Goal: Transaction & Acquisition: Download file/media

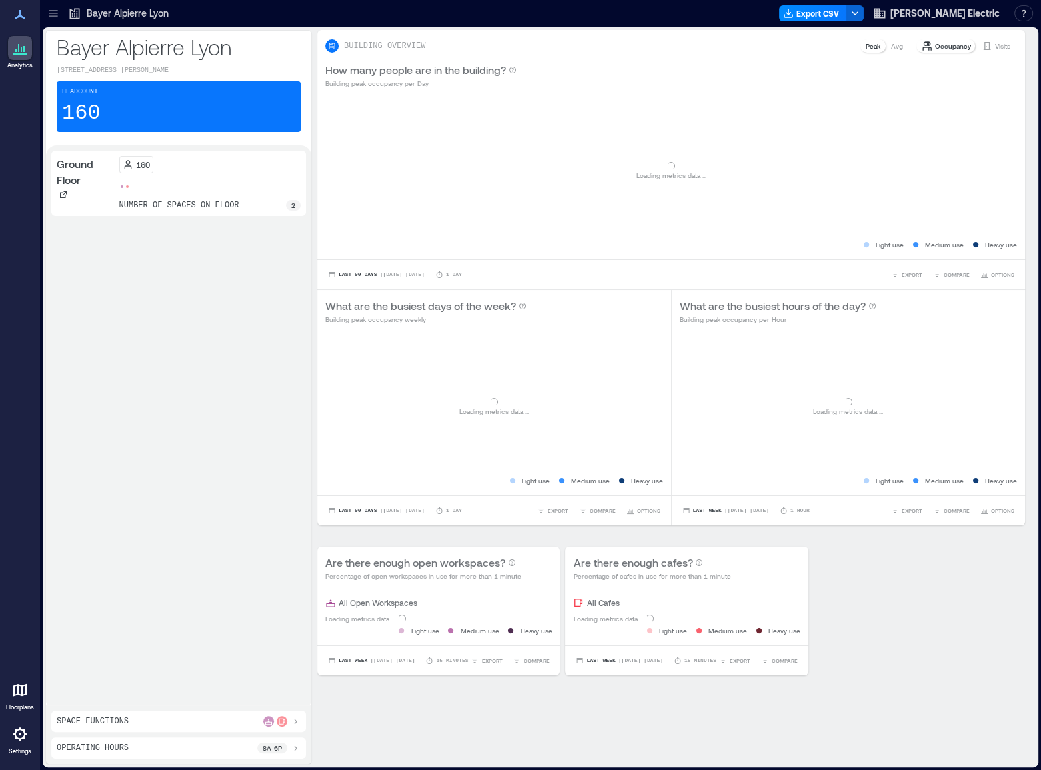
click at [52, 15] on icon at bounding box center [53, 15] width 9 height 1
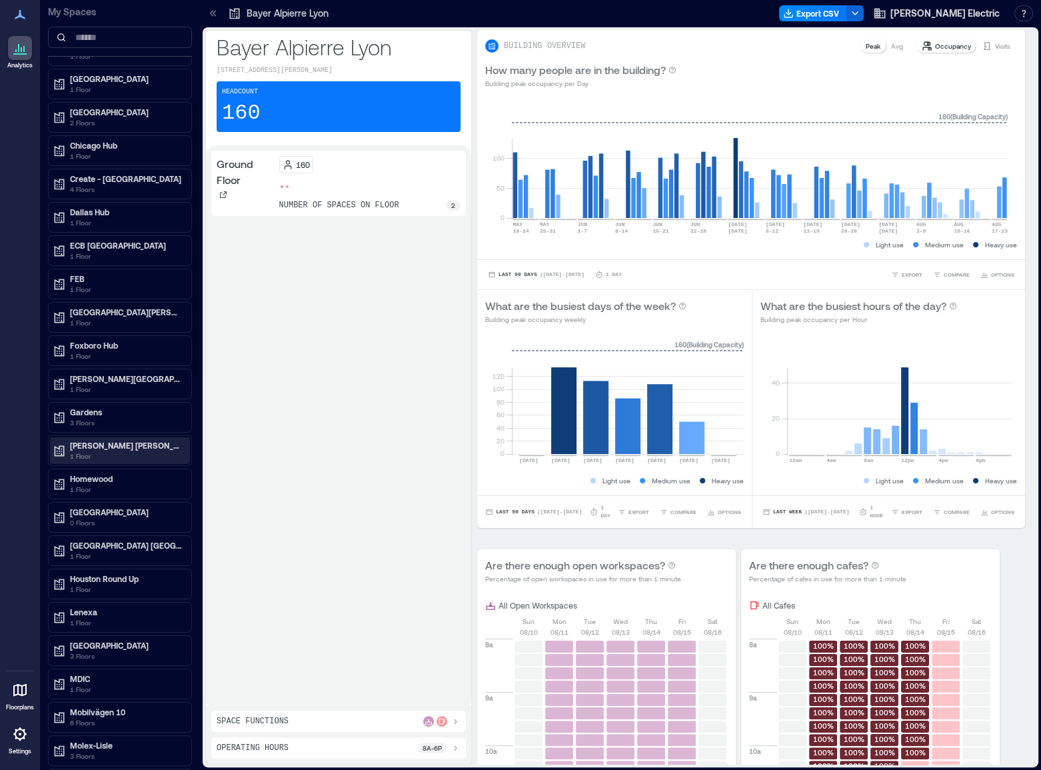
scroll to position [289, 0]
click at [112, 444] on p "[PERSON_NAME] [PERSON_NAME]" at bounding box center [126, 443] width 112 height 11
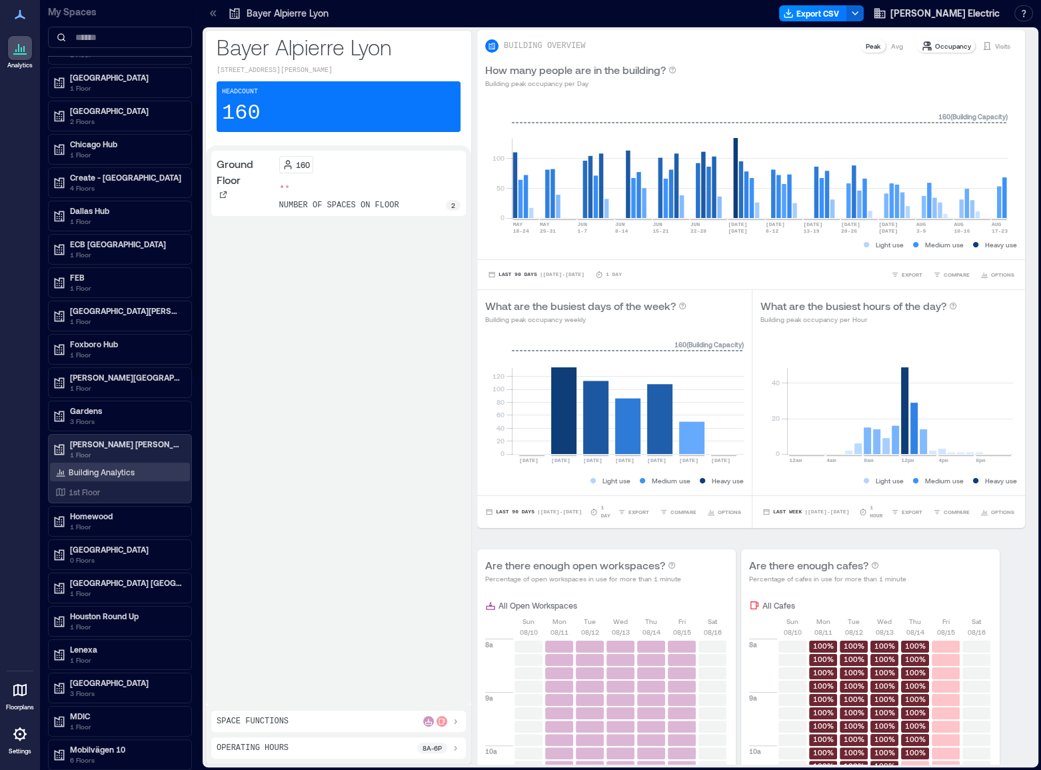
click at [105, 466] on p "Building Analytics" at bounding box center [102, 471] width 66 height 11
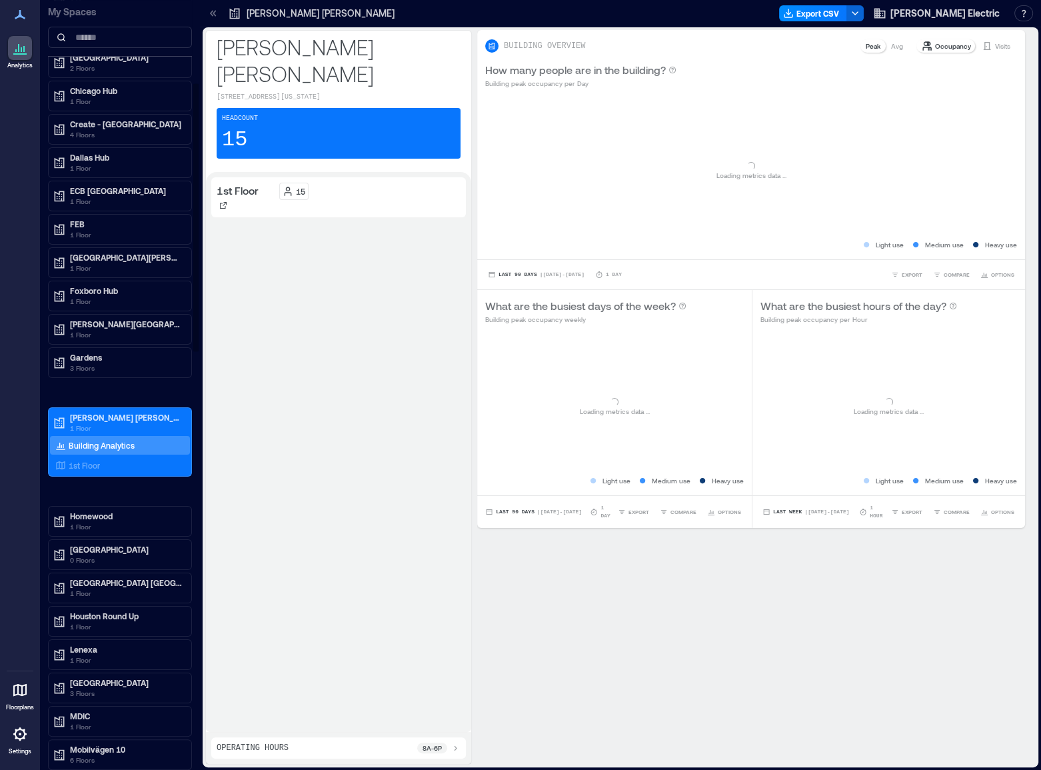
scroll to position [236, 0]
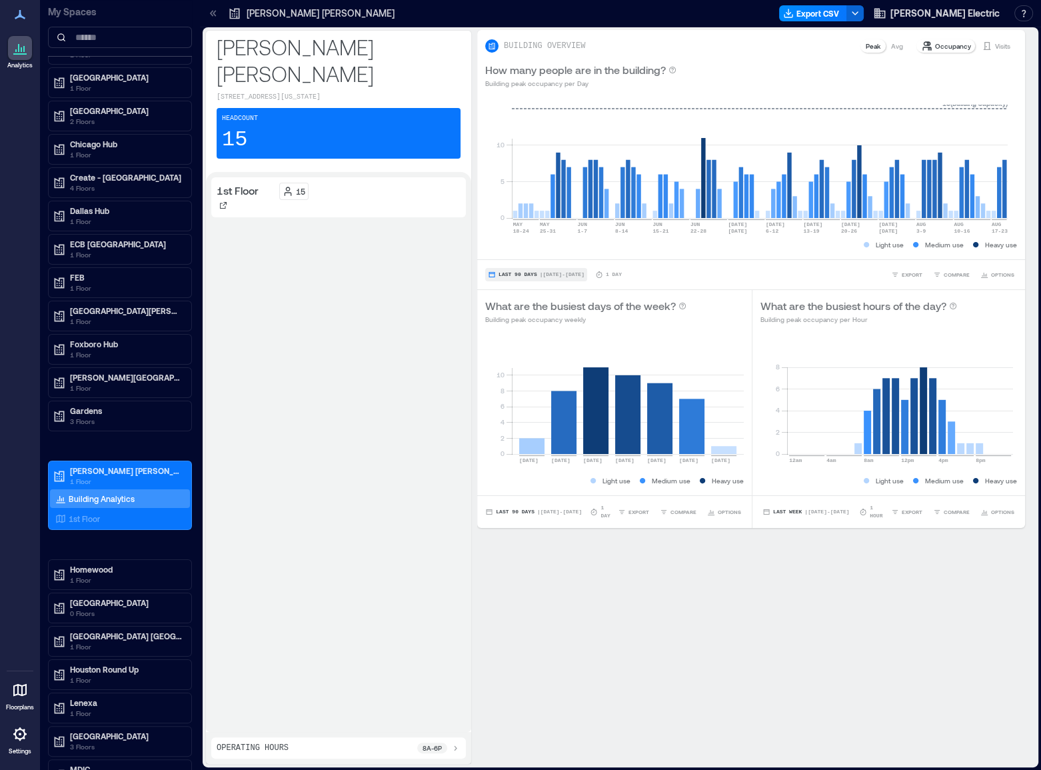
click at [542, 275] on span "| [DATE] - [DATE]" at bounding box center [562, 275] width 45 height 0
click at [412, 286] on div "1st Floor 15" at bounding box center [338, 451] width 255 height 549
click at [126, 520] on div "1st Floor" at bounding box center [117, 518] width 129 height 13
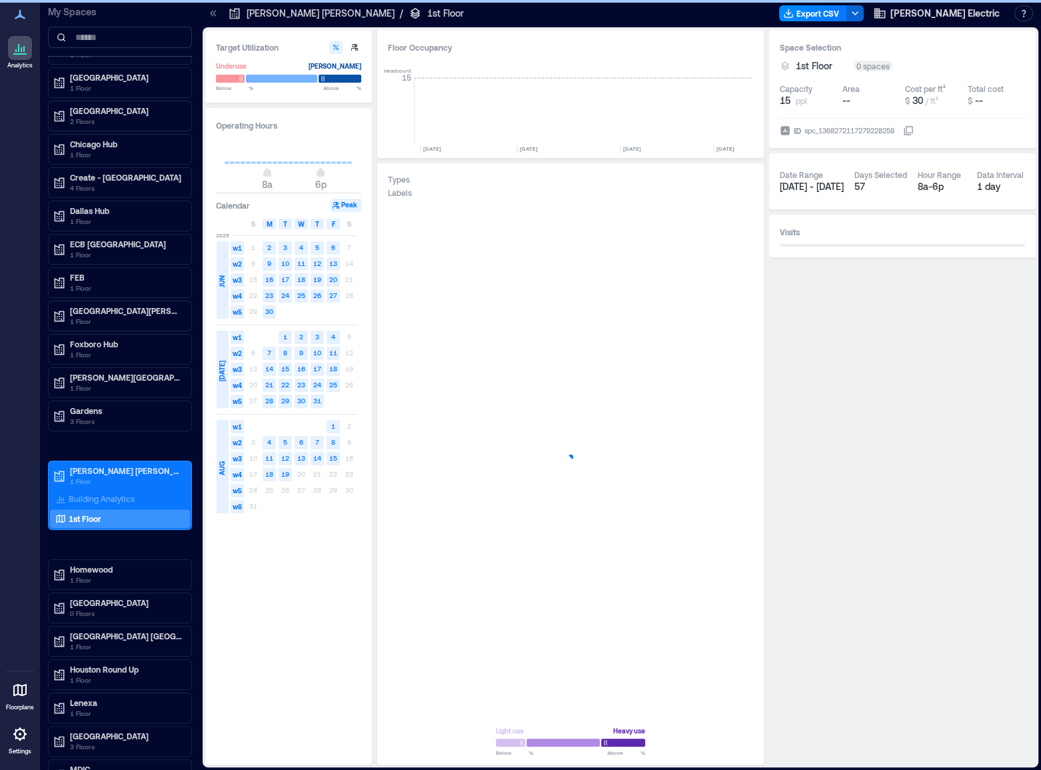
scroll to position [0, 536]
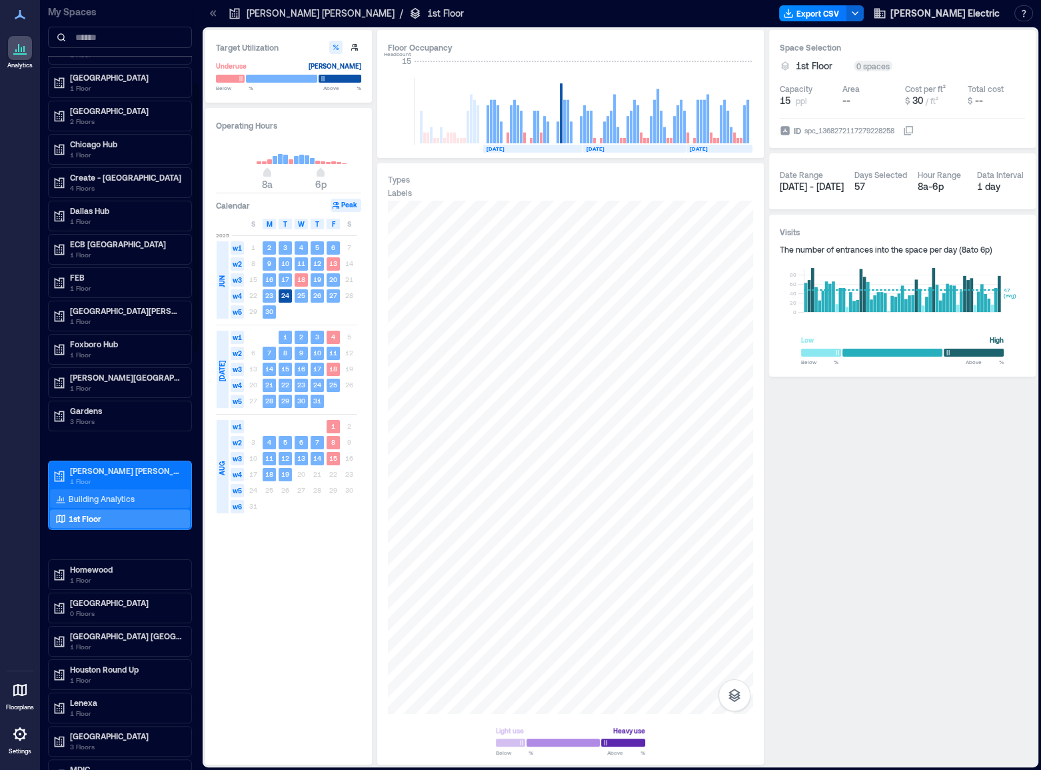
click at [136, 492] on div "Building Analytics" at bounding box center [120, 498] width 140 height 19
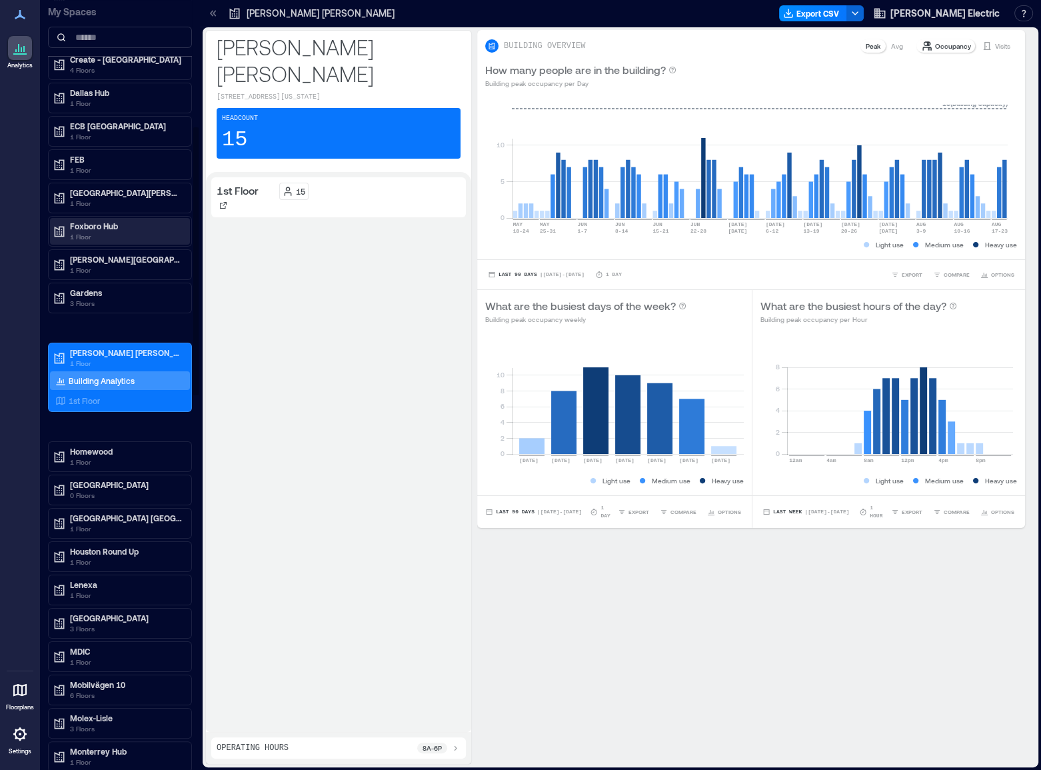
scroll to position [366, 0]
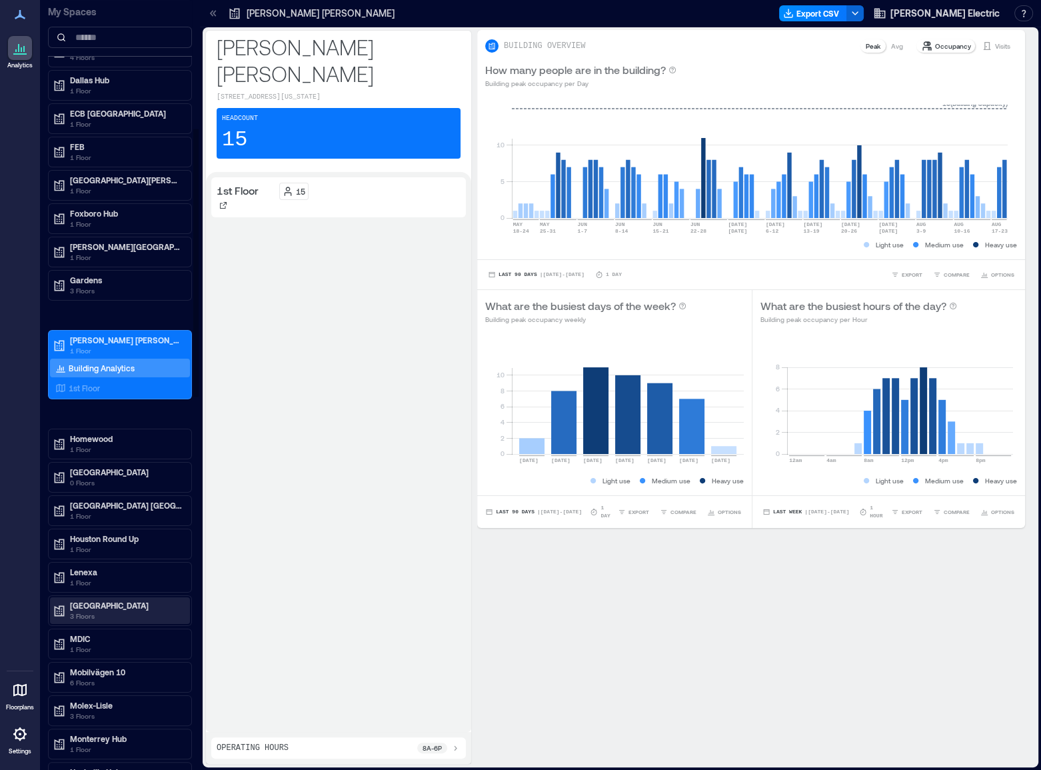
click at [98, 602] on p "[GEOGRAPHIC_DATA]" at bounding box center [126, 605] width 112 height 11
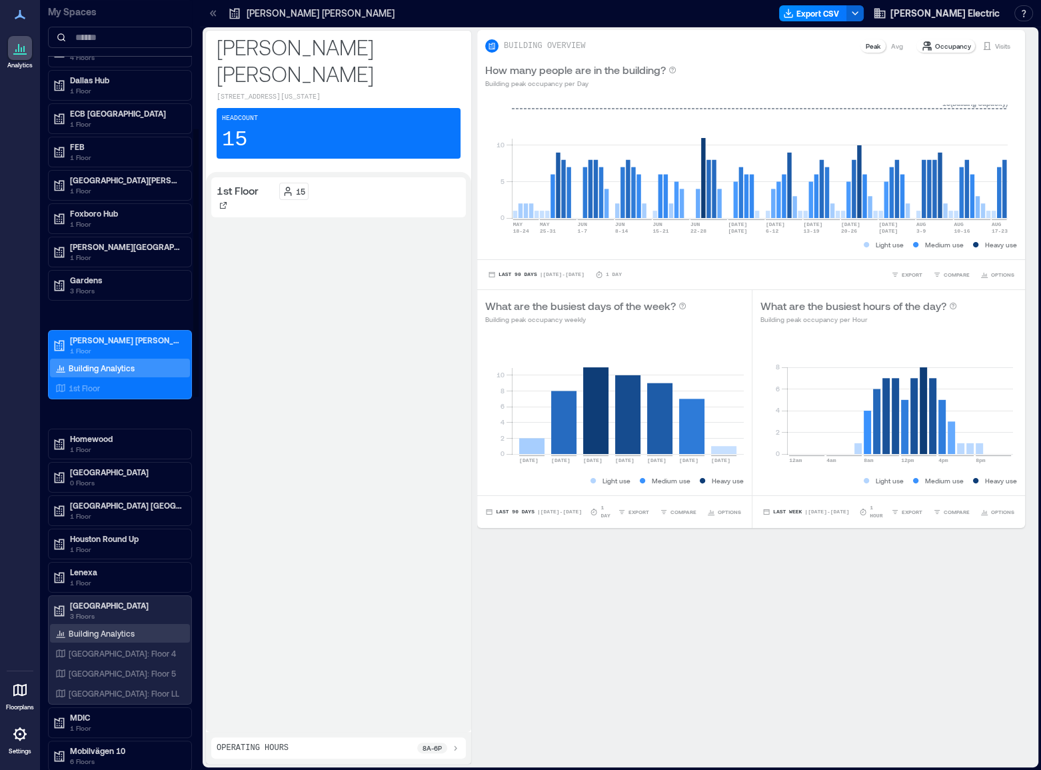
click at [93, 628] on p "Building Analytics" at bounding box center [102, 633] width 66 height 11
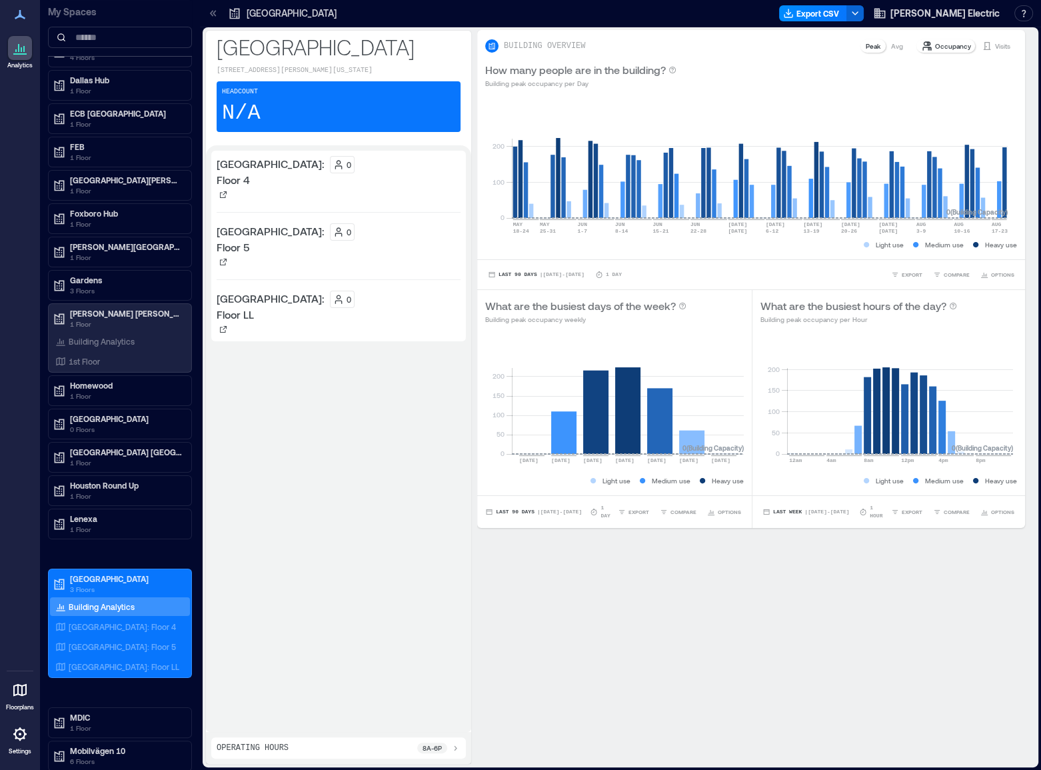
click at [856, 605] on div "BUILDING OVERVIEW Peak Avg Occupancy Visits How many people are in the building…" at bounding box center [756, 397] width 558 height 734
click at [1000, 275] on span "OPTIONS" at bounding box center [1002, 275] width 23 height 8
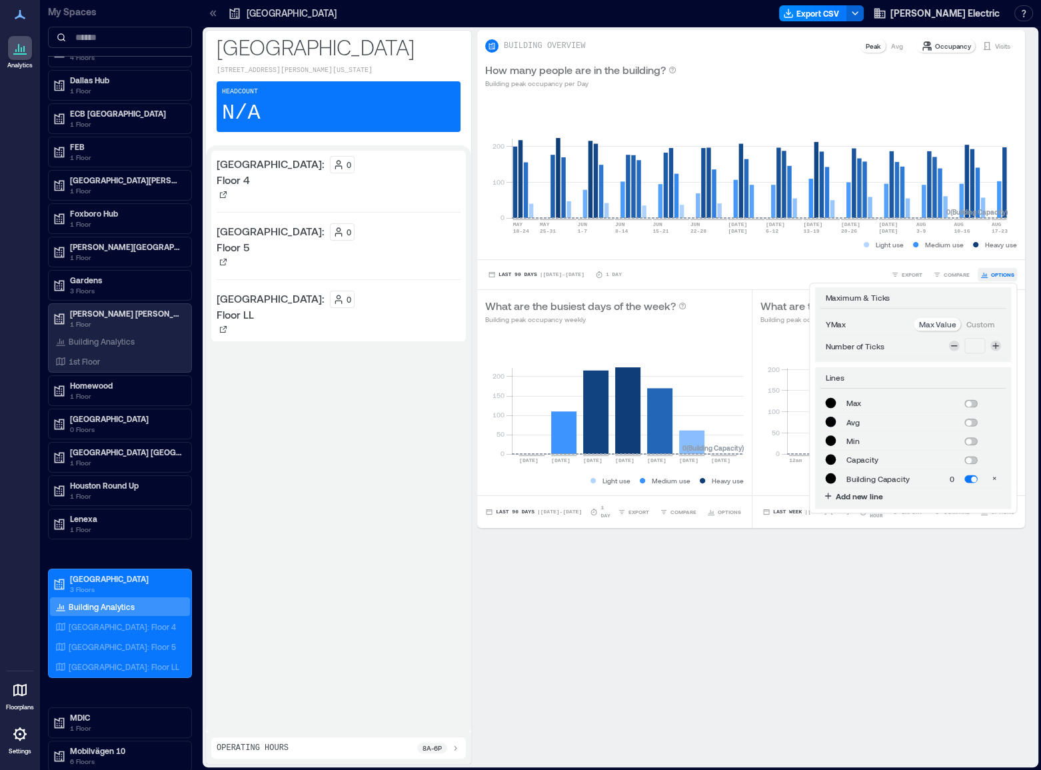
type input "*******"
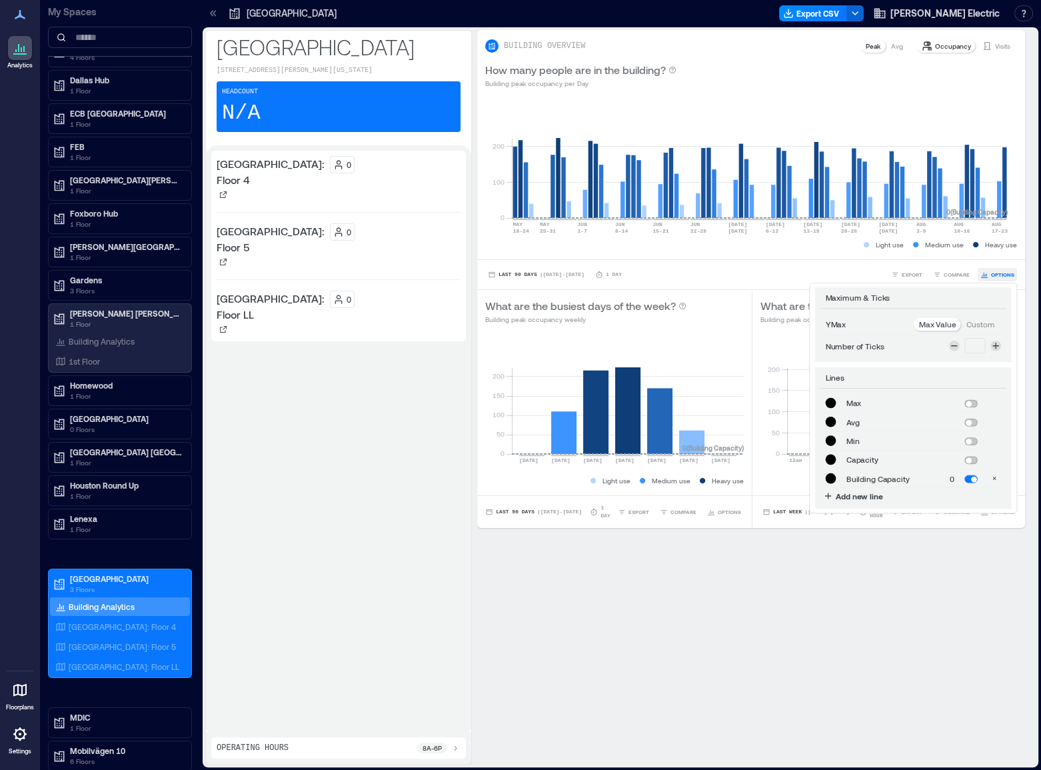
type input "*******"
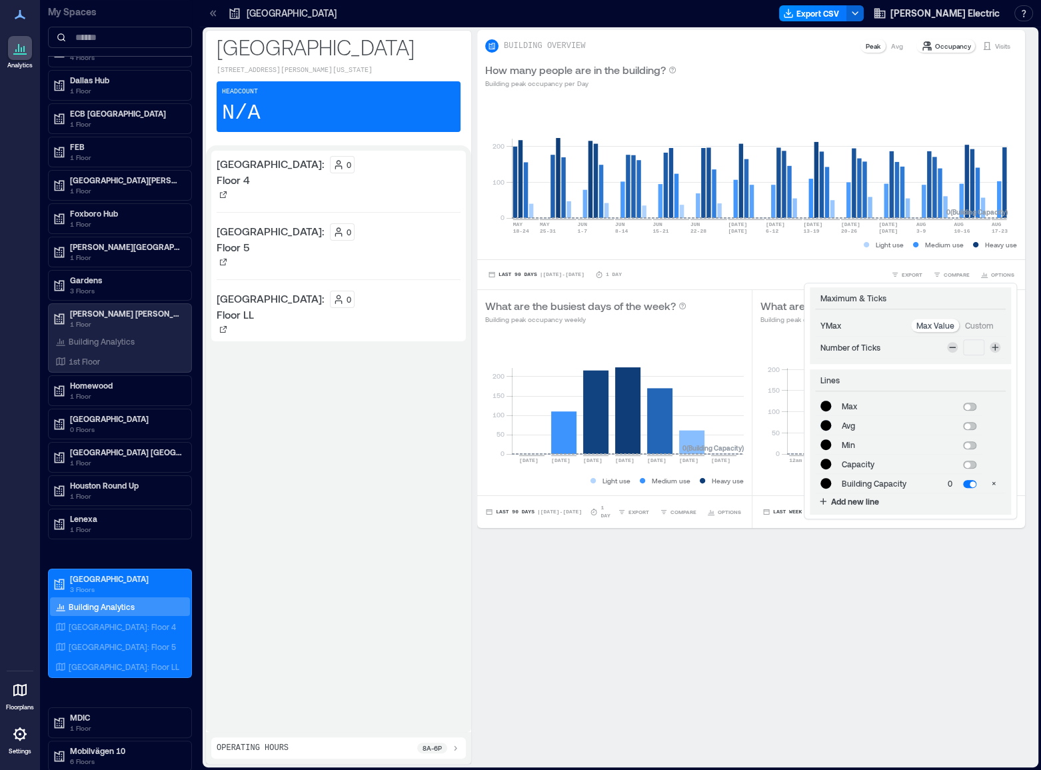
click at [965, 486] on span at bounding box center [969, 484] width 13 height 8
type input "*******"
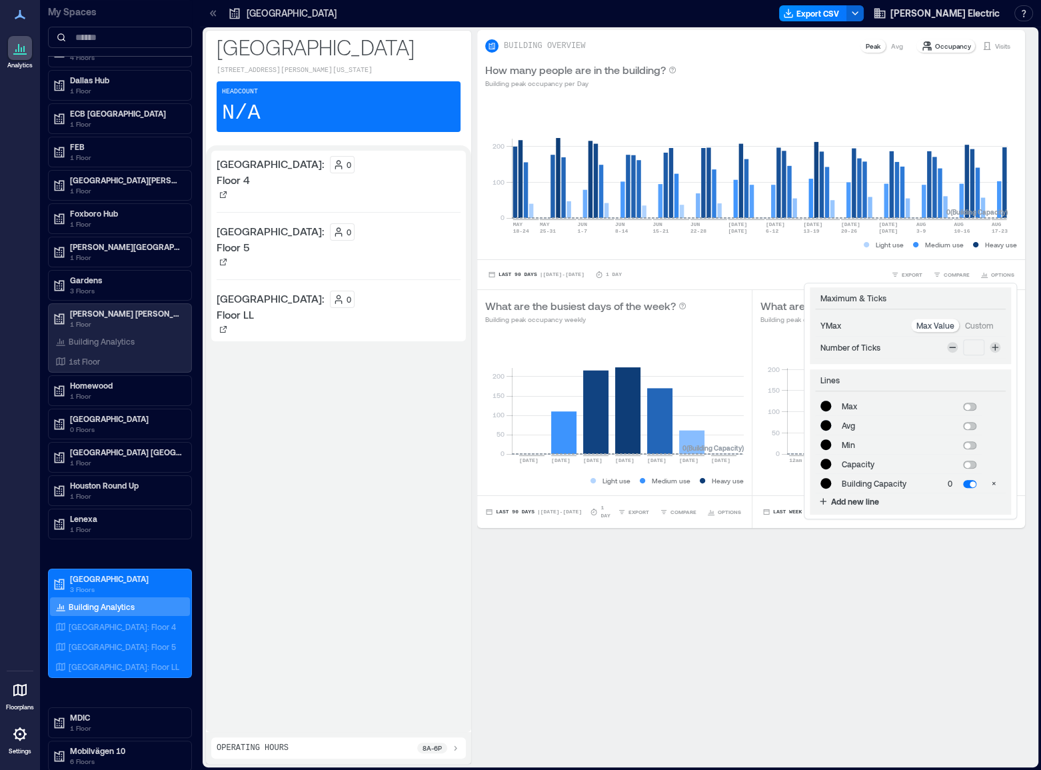
type input "*******"
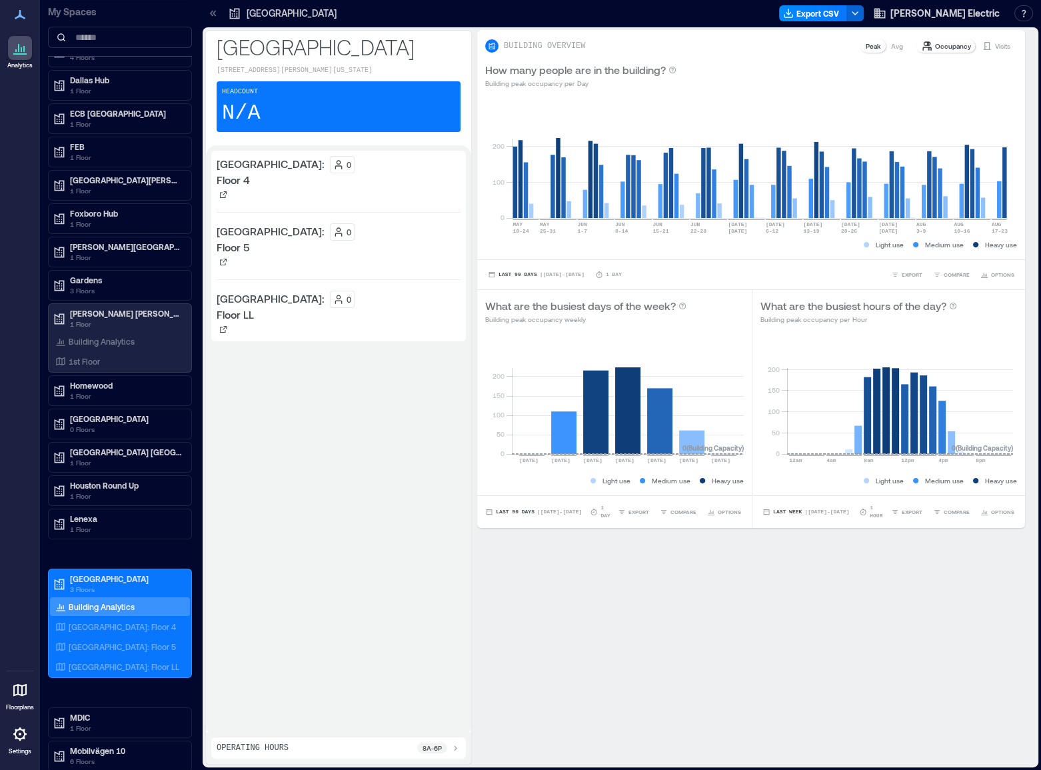
click at [951, 590] on div "**********" at bounding box center [756, 397] width 558 height 734
click at [847, 16] on button "Export CSV" at bounding box center [813, 13] width 68 height 16
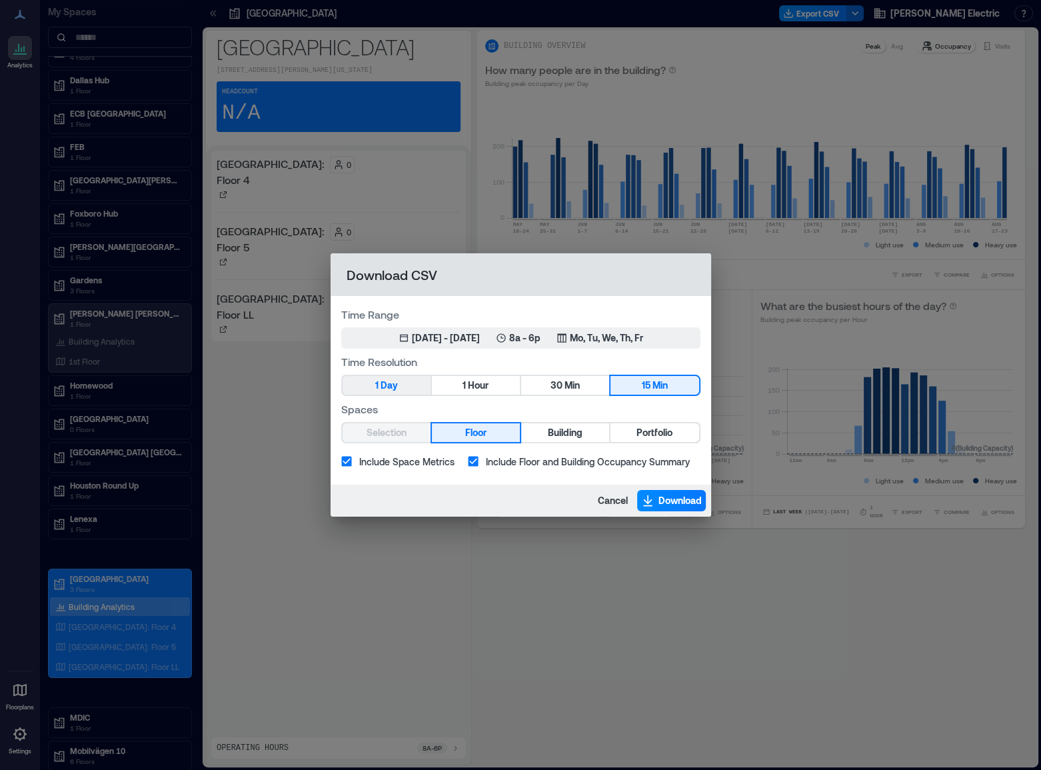
click at [394, 386] on span "Day" at bounding box center [388, 385] width 17 height 17
click at [576, 431] on span "Building" at bounding box center [565, 432] width 35 height 17
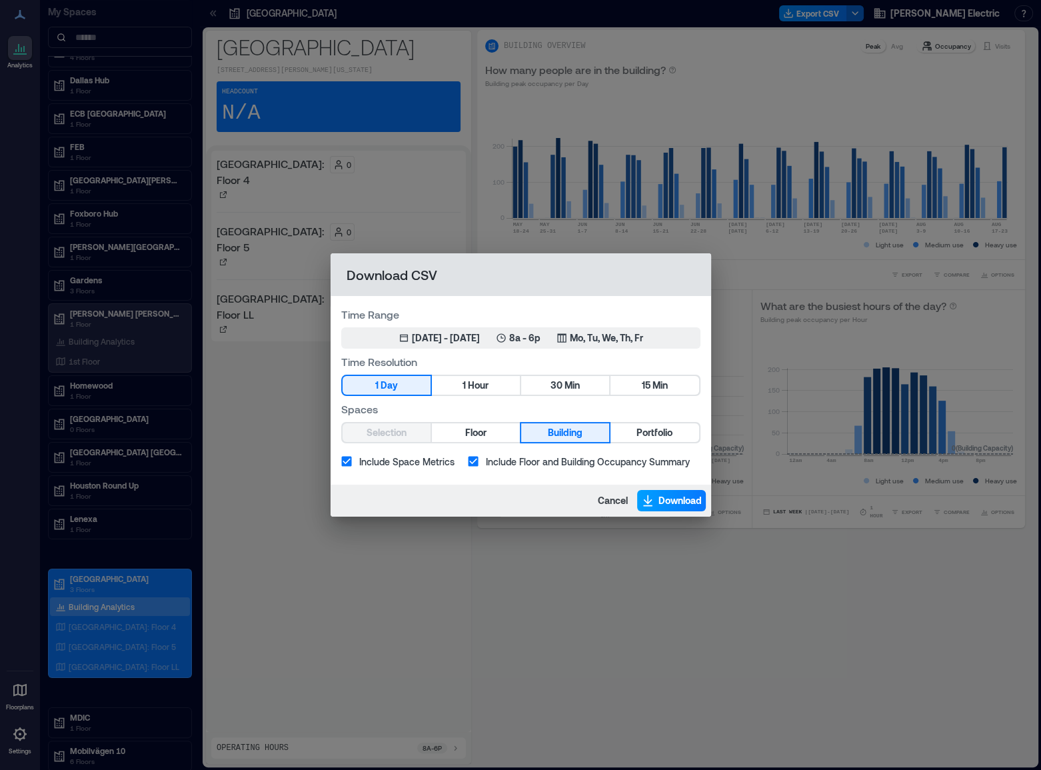
click at [654, 500] on button "Download" at bounding box center [671, 500] width 69 height 21
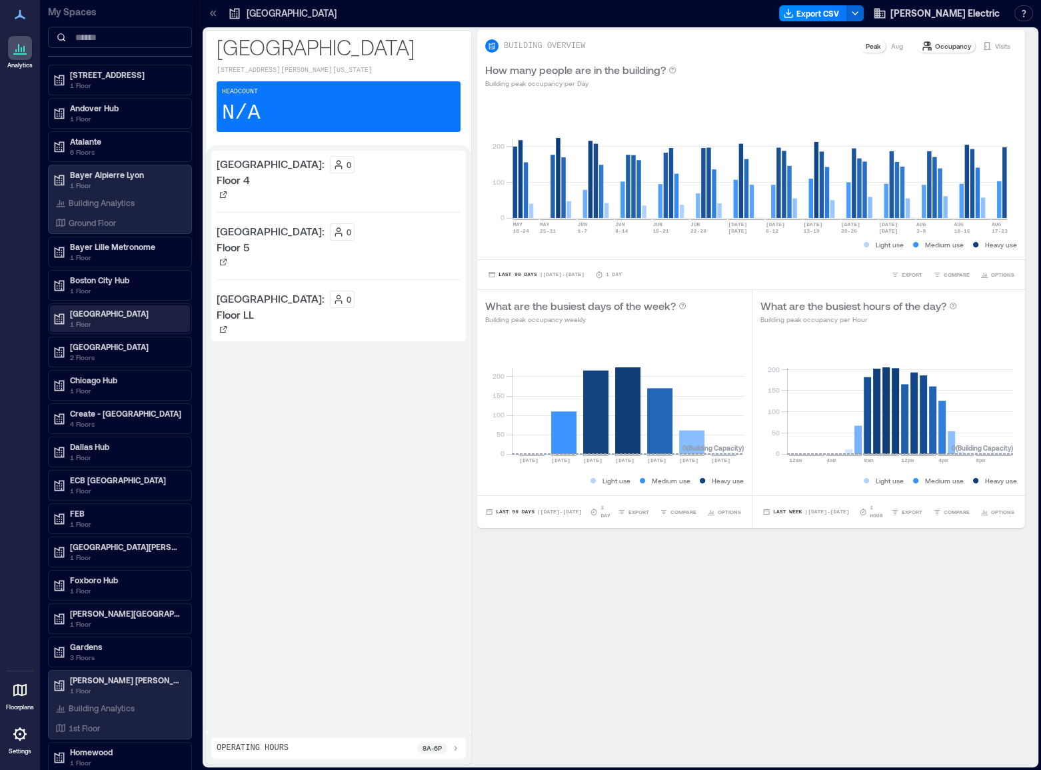
click at [96, 308] on p "[GEOGRAPHIC_DATA]" at bounding box center [126, 313] width 112 height 11
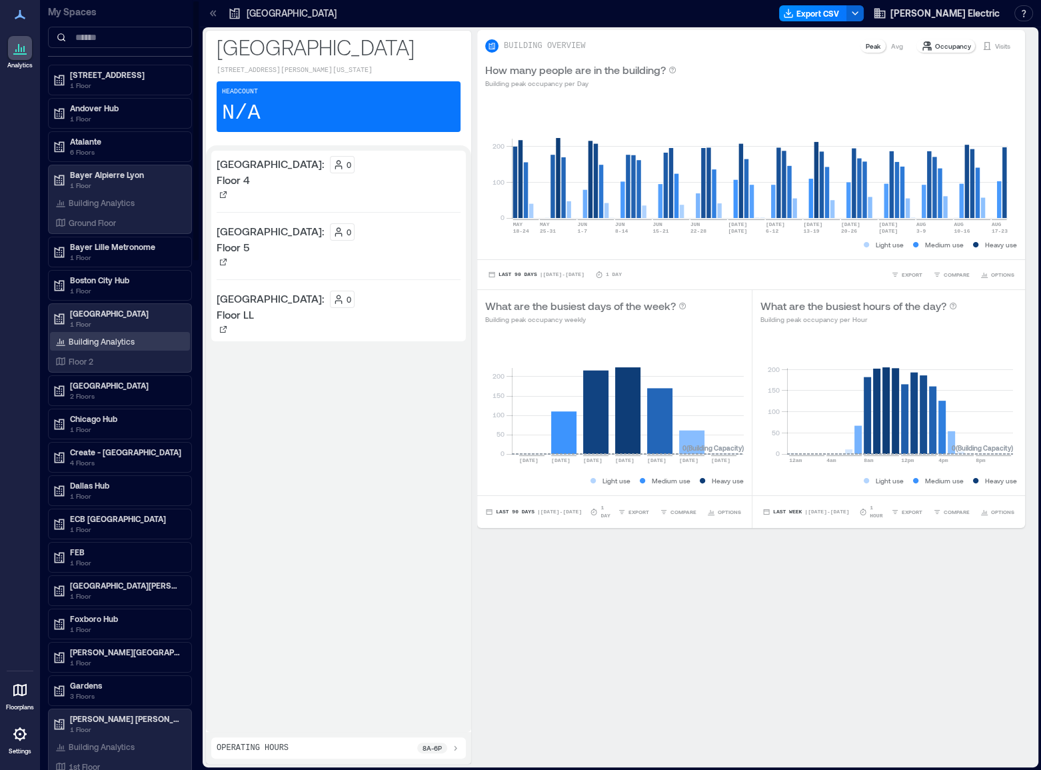
click at [103, 346] on div "Building Analytics" at bounding box center [95, 340] width 85 height 13
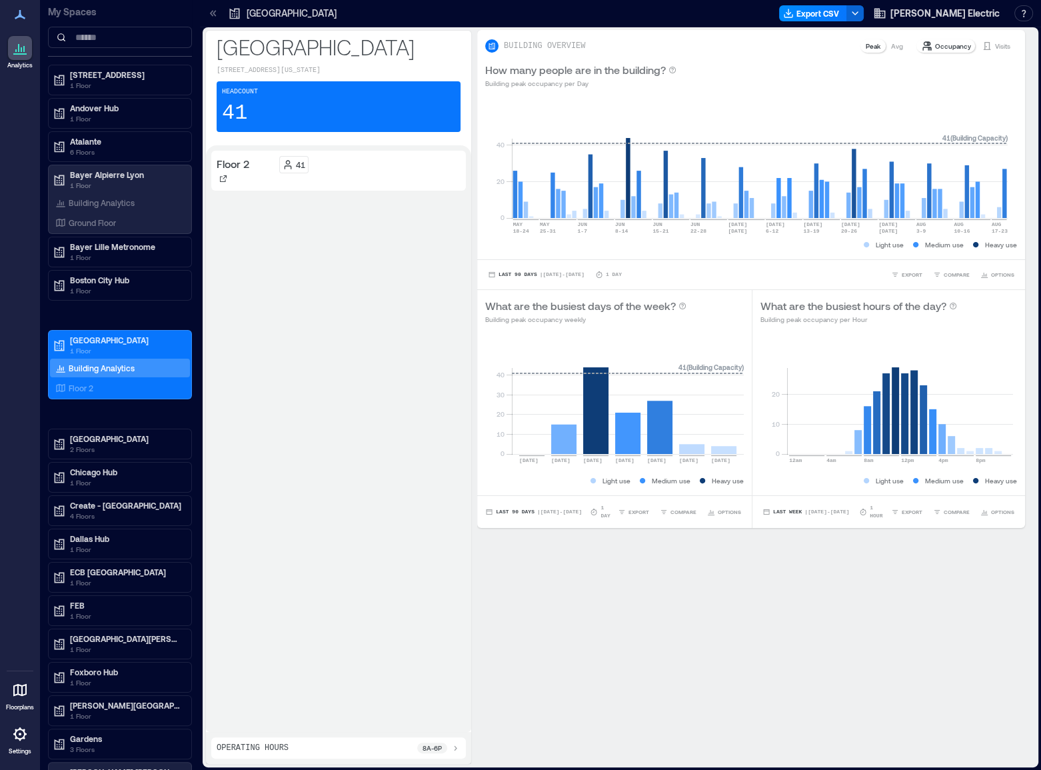
click at [986, 263] on div "Last 90 Days | [DATE] - [DATE] 1 Day EXPORT COMPARE OPTIONS" at bounding box center [751, 274] width 548 height 30
click at [985, 269] on button "OPTIONS" at bounding box center [996, 274] width 39 height 13
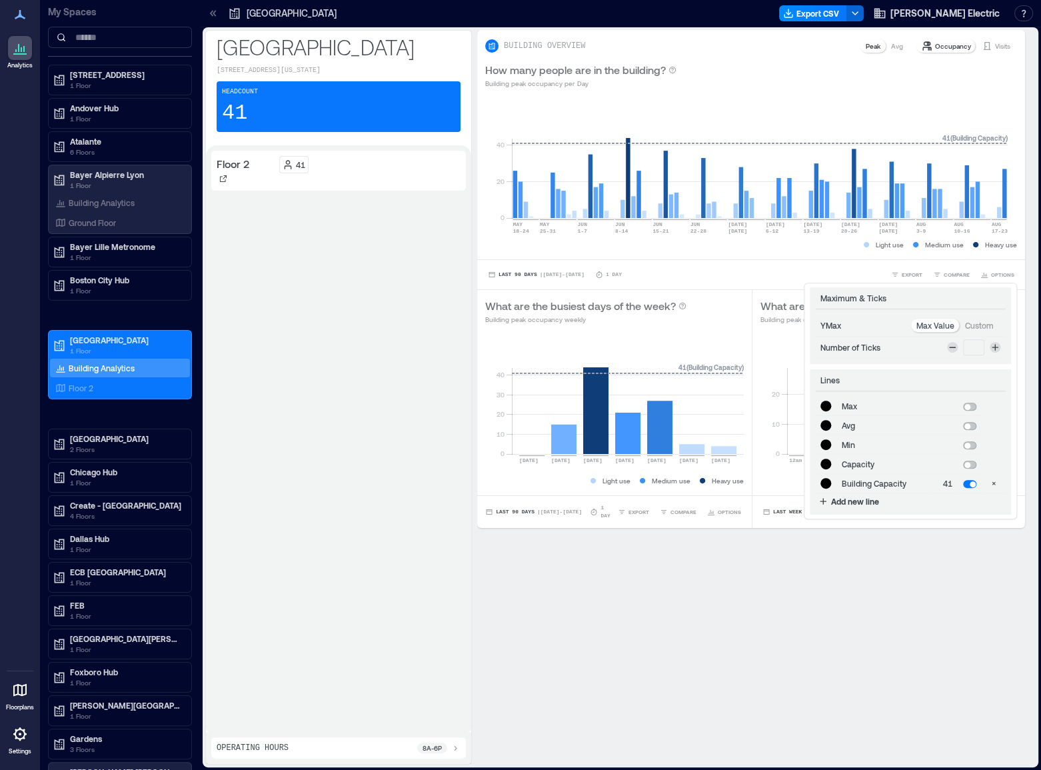
click at [969, 484] on span at bounding box center [972, 484] width 6 height 6
type input "*******"
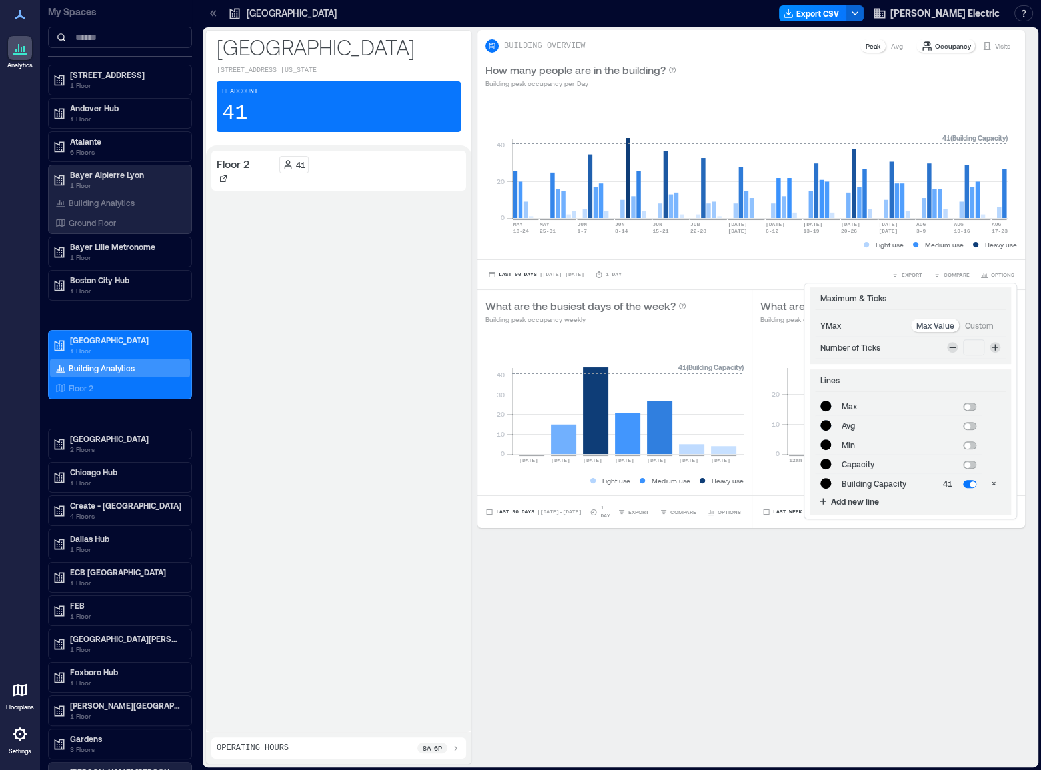
type input "*******"
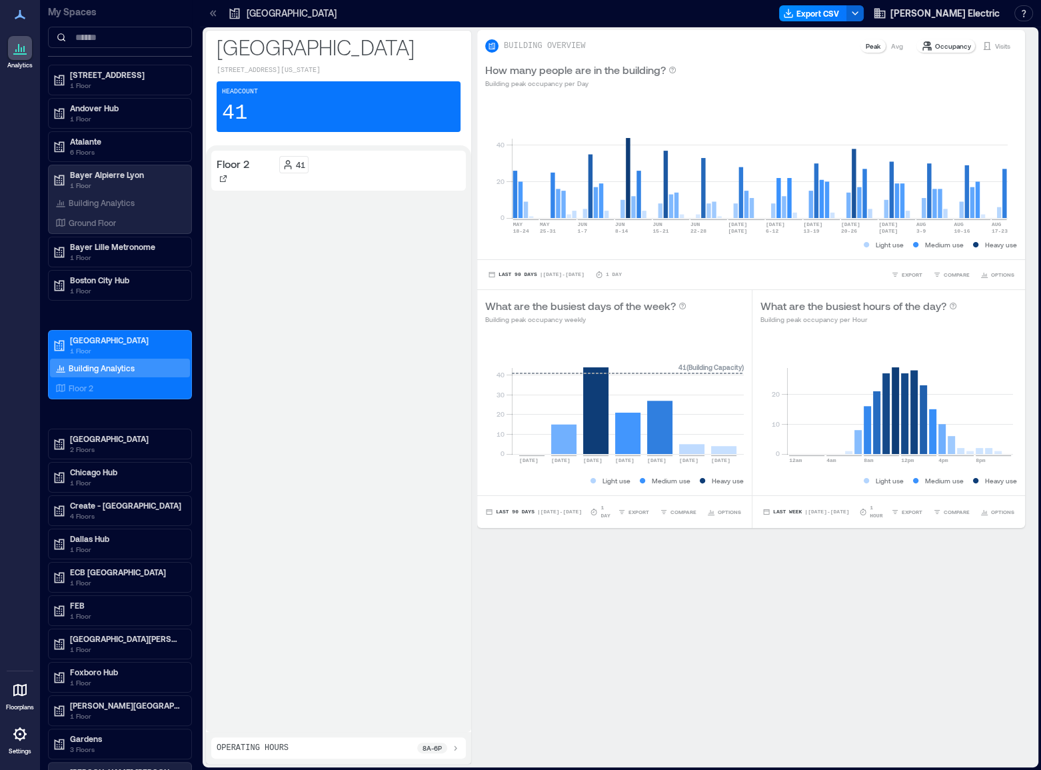
click at [945, 578] on div "**********" at bounding box center [756, 397] width 558 height 734
click at [860, 17] on icon "button" at bounding box center [854, 13] width 11 height 11
click at [955, 130] on rect at bounding box center [760, 161] width 496 height 113
click at [847, 15] on button "Export CSV" at bounding box center [813, 13] width 68 height 16
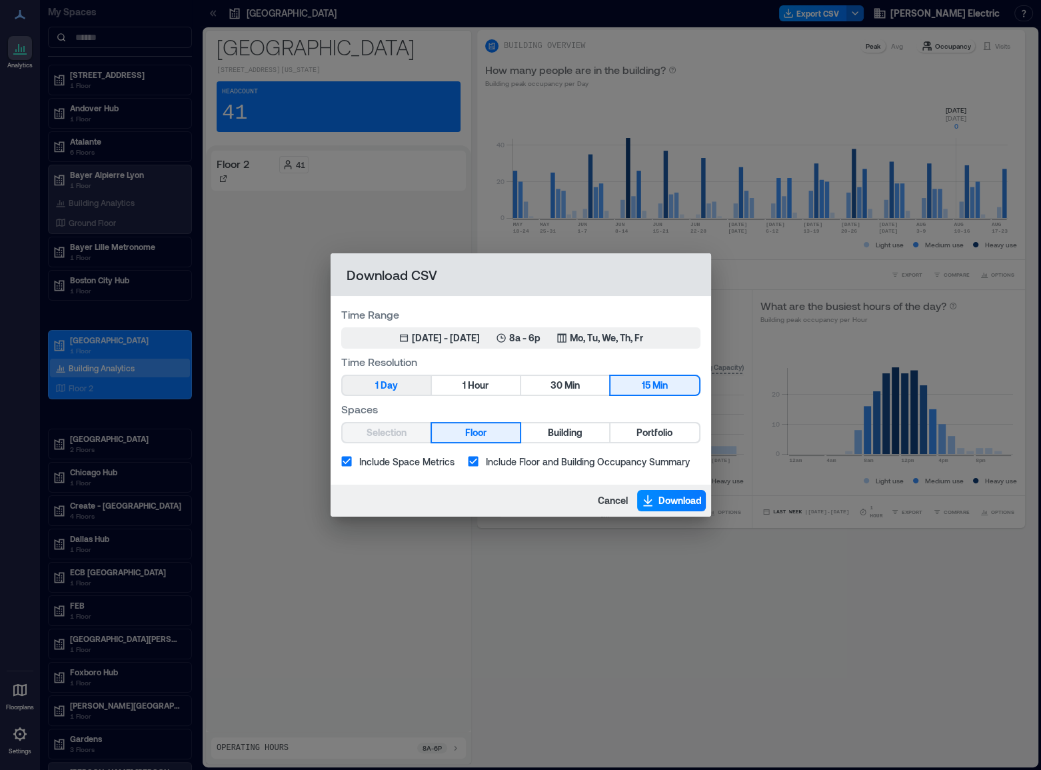
click at [386, 393] on button "1 Day" at bounding box center [386, 385] width 88 height 19
click at [562, 427] on span "Building" at bounding box center [565, 432] width 35 height 17
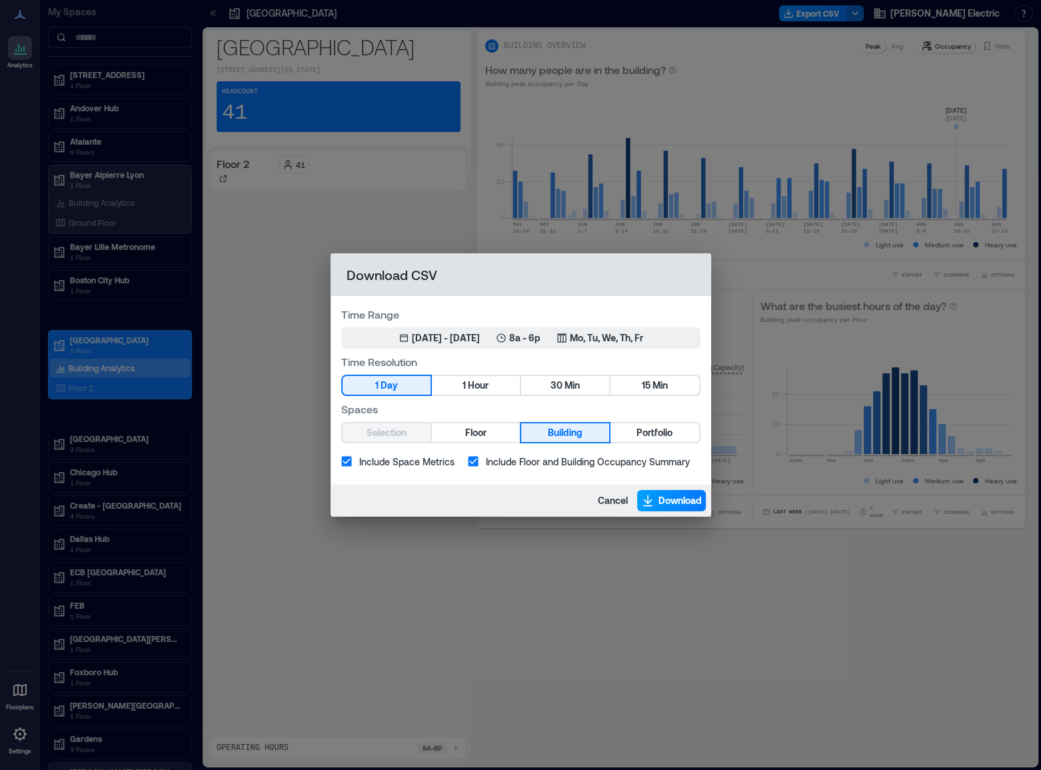
click at [656, 504] on button "Download" at bounding box center [671, 500] width 69 height 21
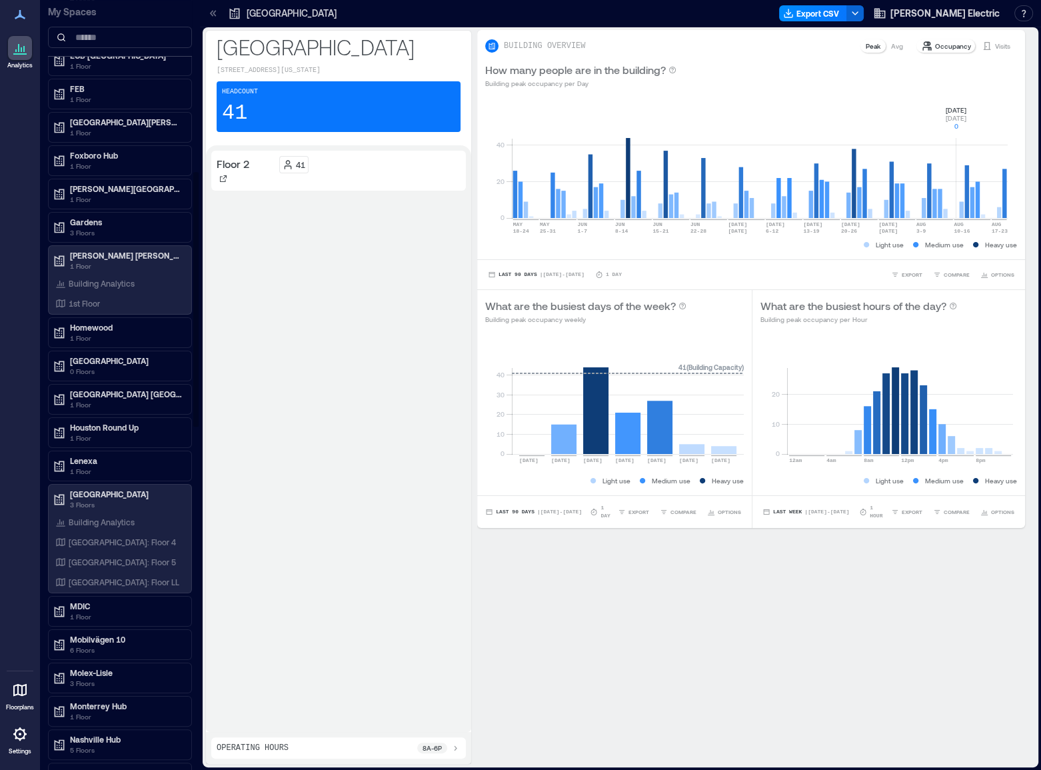
scroll to position [499, 0]
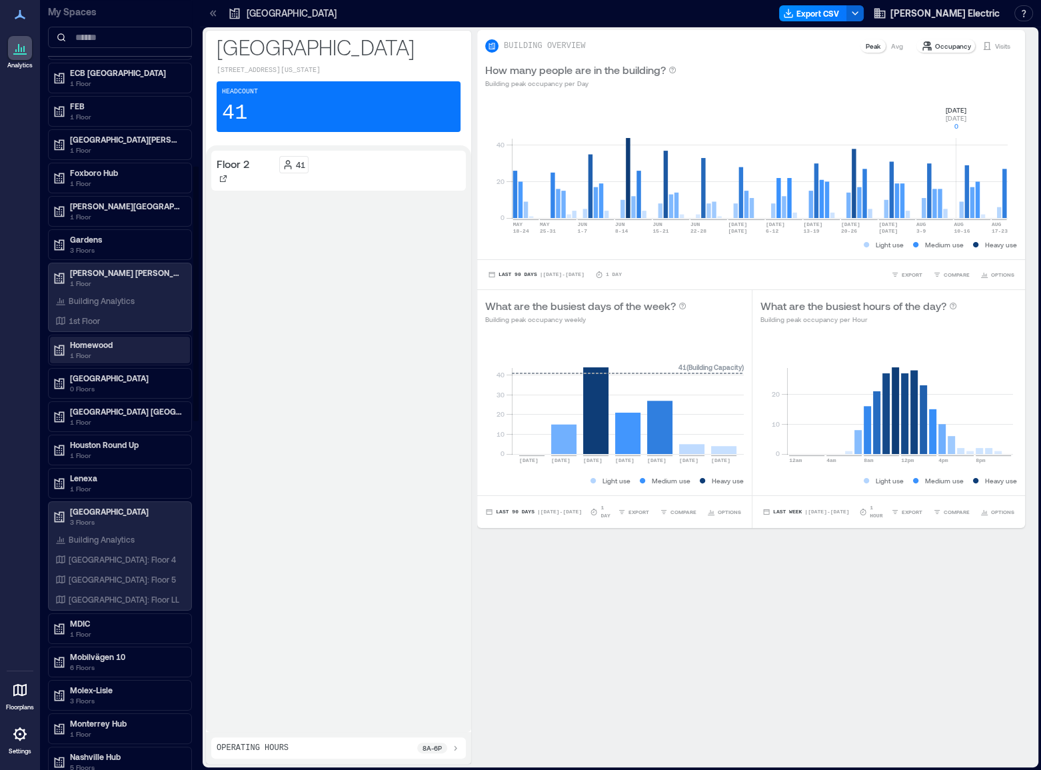
click at [92, 336] on div "Homewood 1 Floor" at bounding box center [120, 349] width 140 height 27
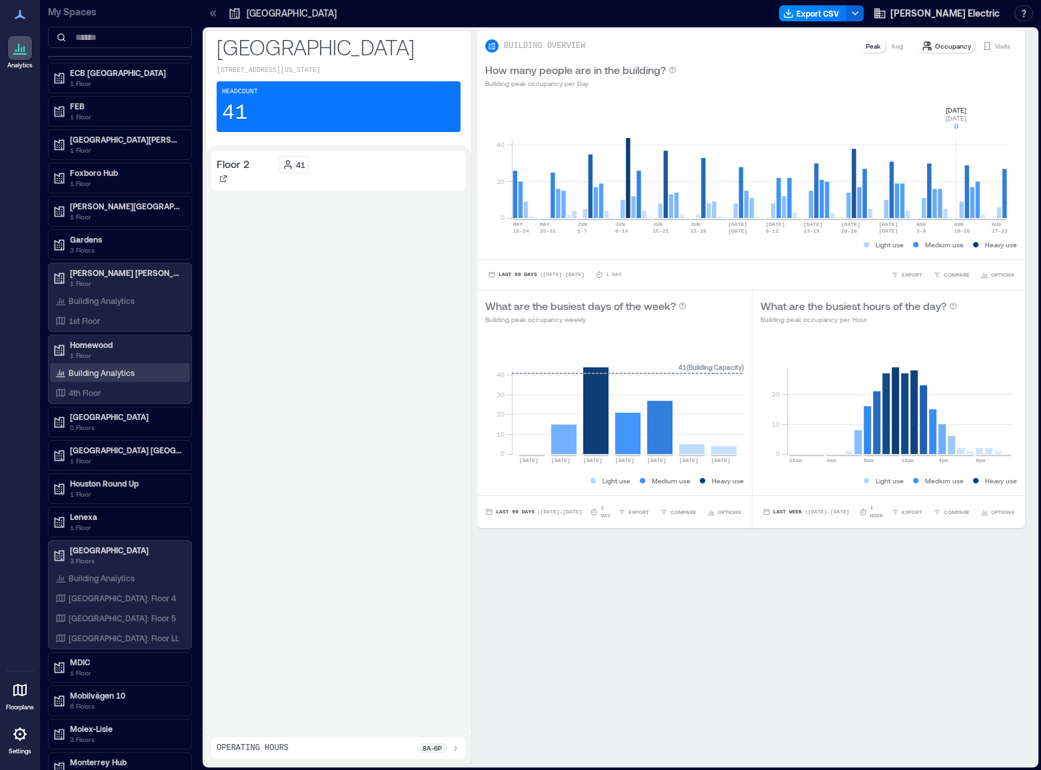
click at [99, 374] on p "Building Analytics" at bounding box center [102, 372] width 66 height 11
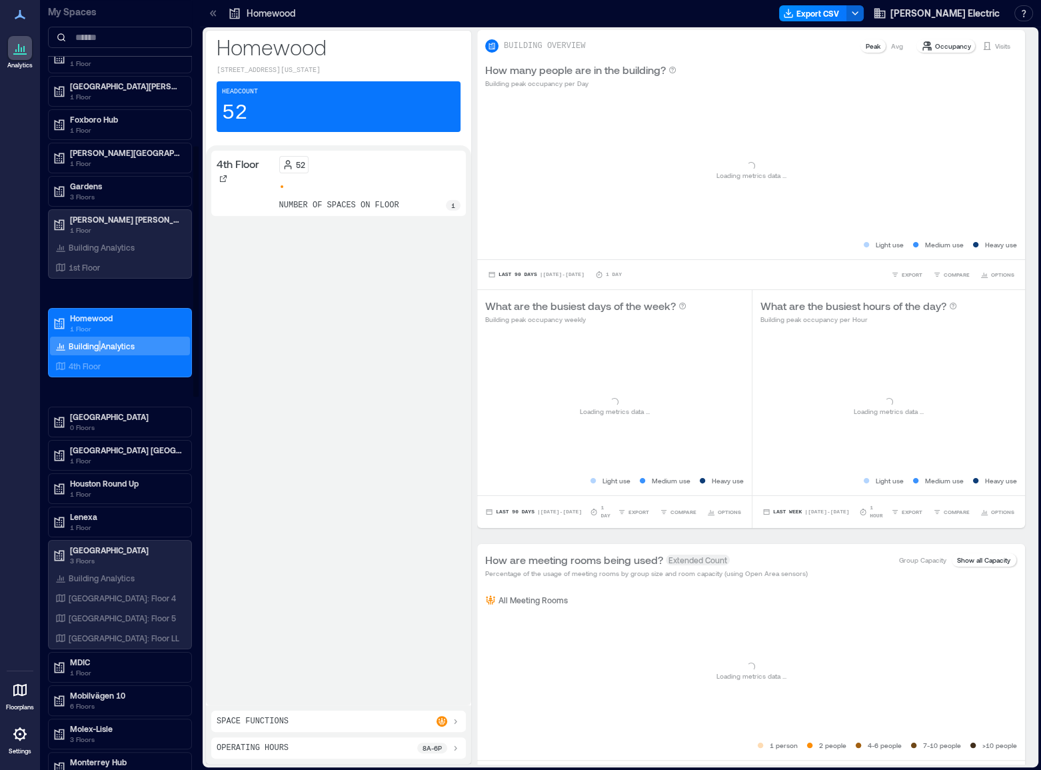
scroll to position [446, 0]
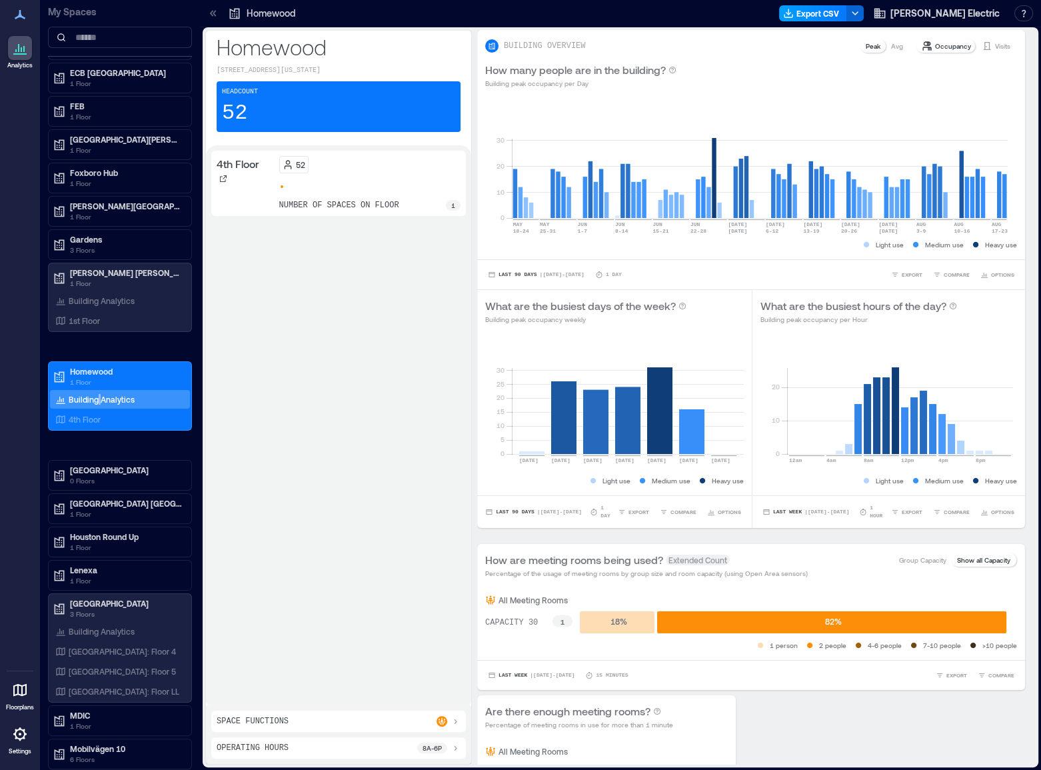
click at [839, 17] on button "Export CSV" at bounding box center [813, 13] width 68 height 16
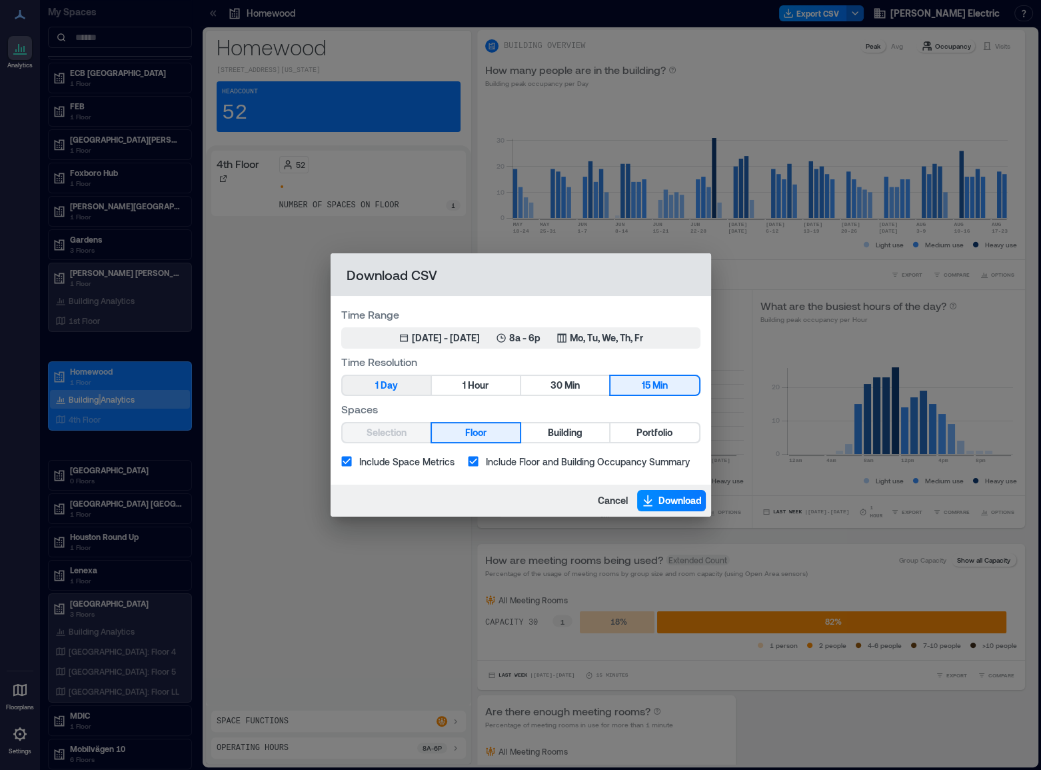
click at [402, 384] on button "1 Day" at bounding box center [386, 385] width 88 height 19
click at [552, 426] on span "Building" at bounding box center [565, 432] width 35 height 17
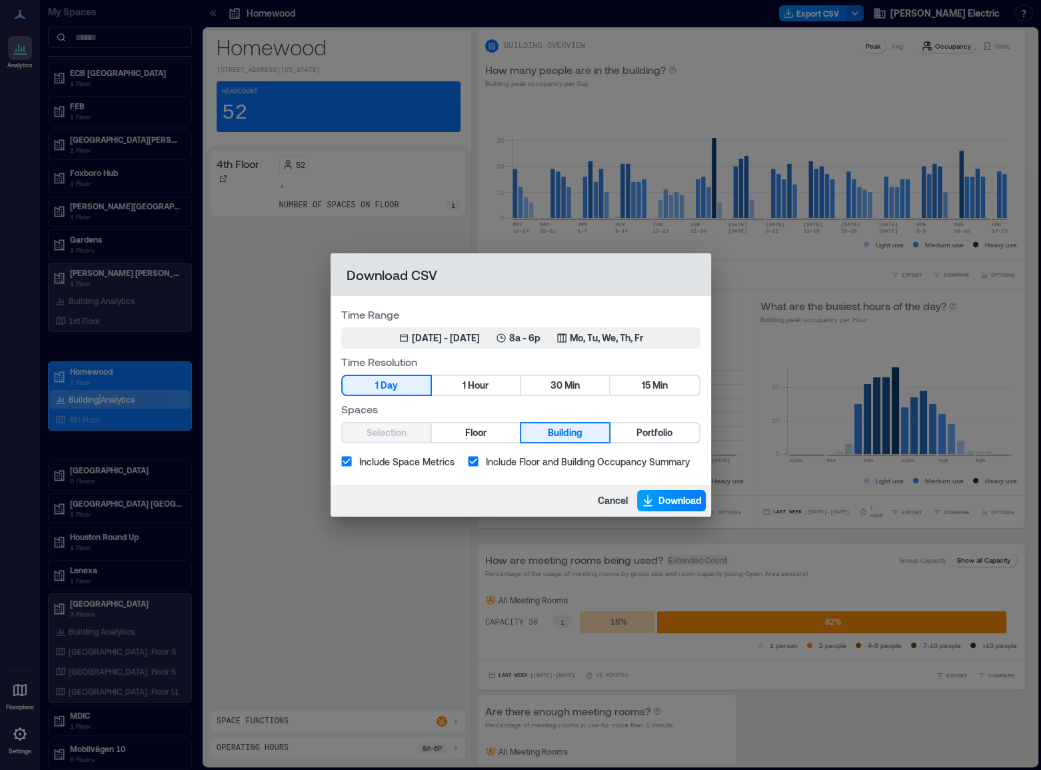
click at [679, 502] on span "Download" at bounding box center [679, 500] width 43 height 13
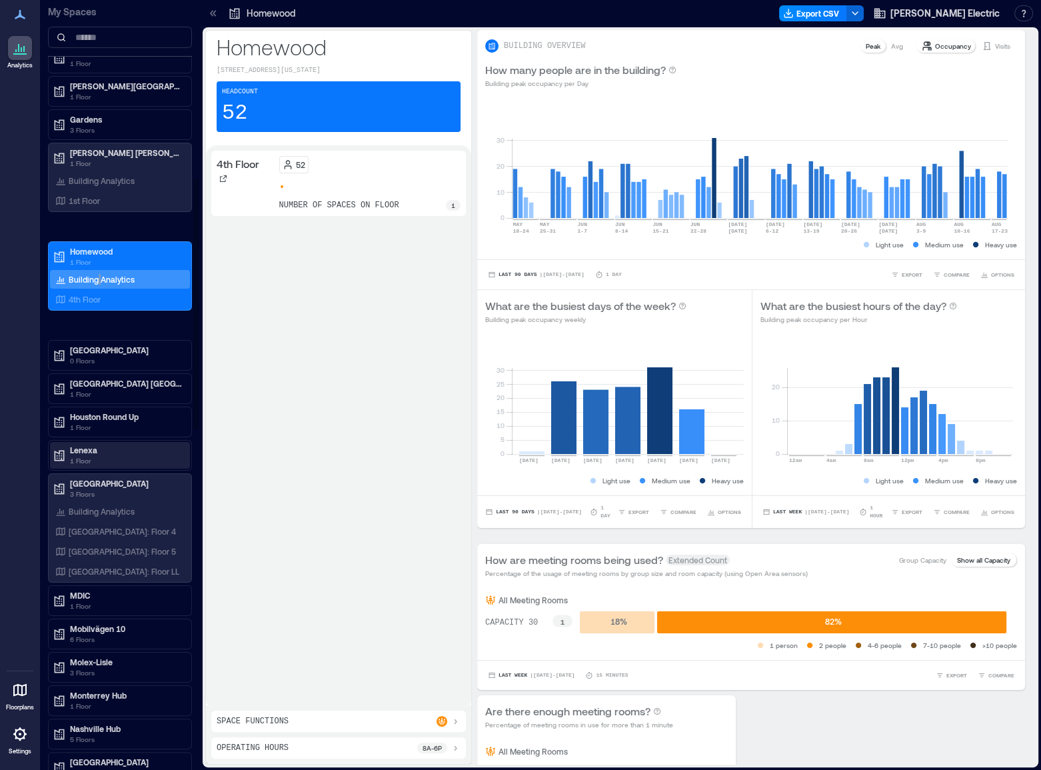
scroll to position [581, 0]
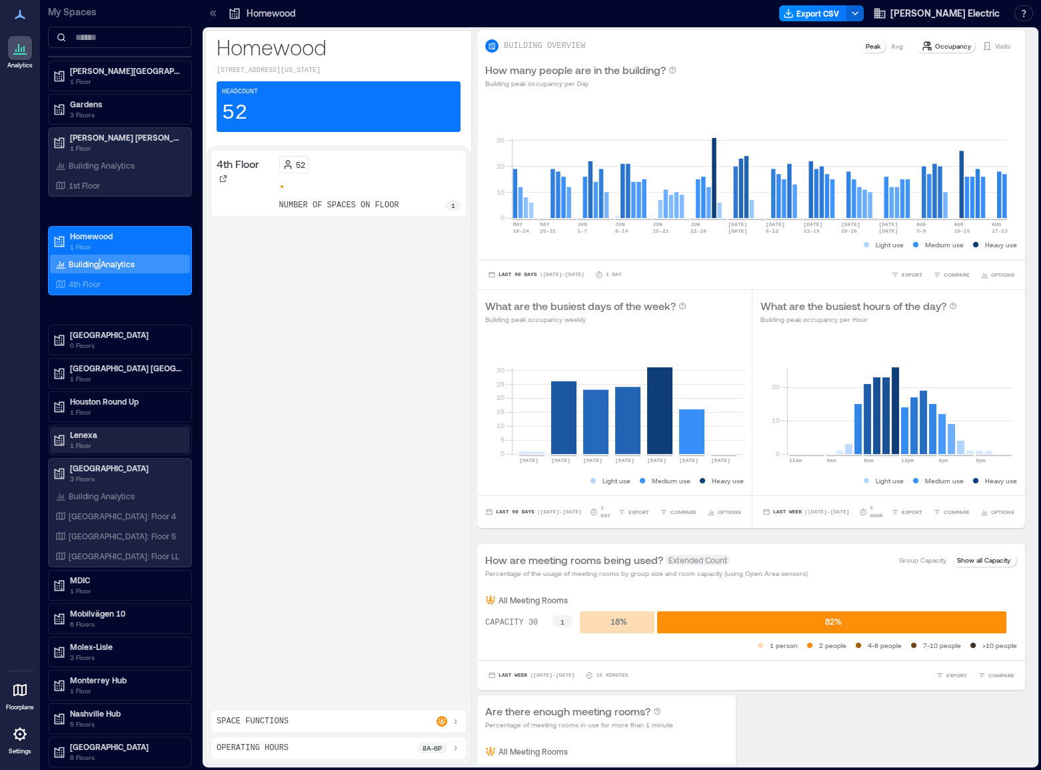
click at [125, 440] on p "1 Floor" at bounding box center [126, 445] width 112 height 11
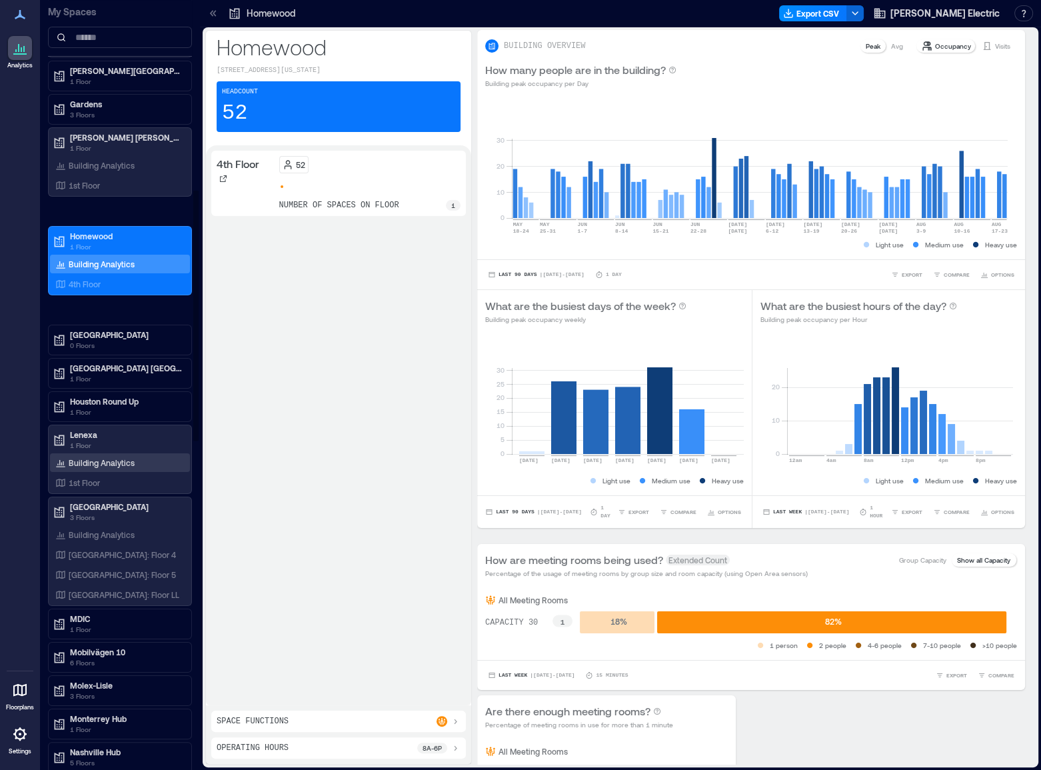
click at [121, 457] on p "Building Analytics" at bounding box center [102, 462] width 66 height 11
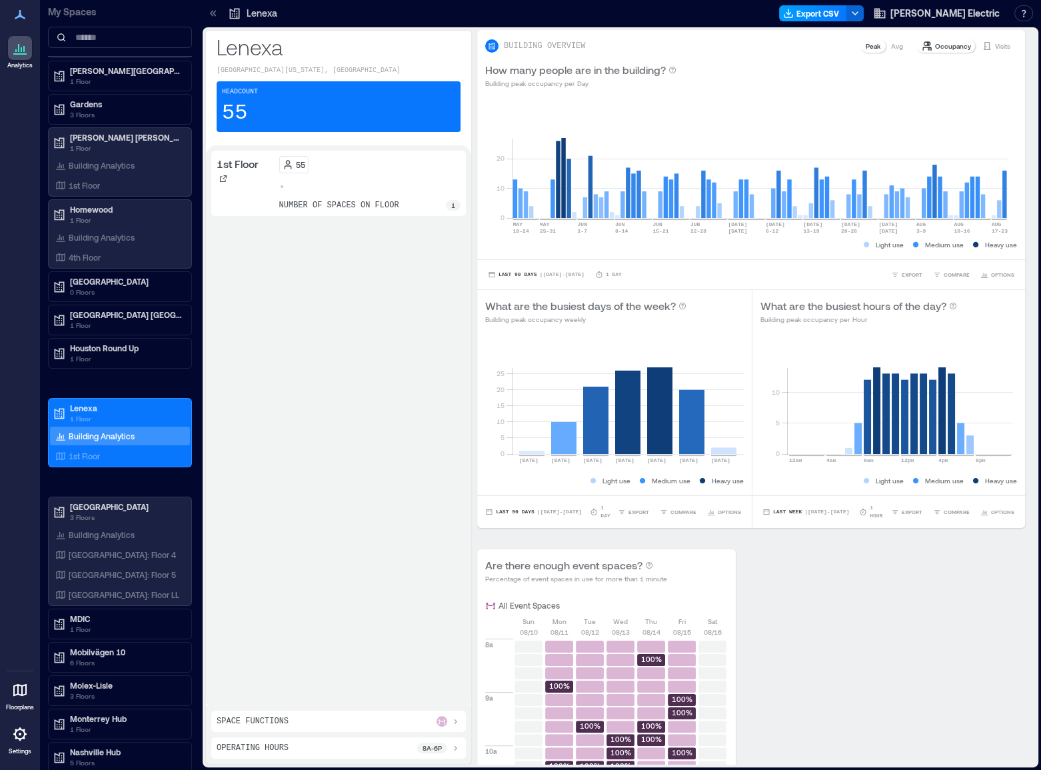
click at [837, 10] on button "Export CSV" at bounding box center [813, 13] width 68 height 16
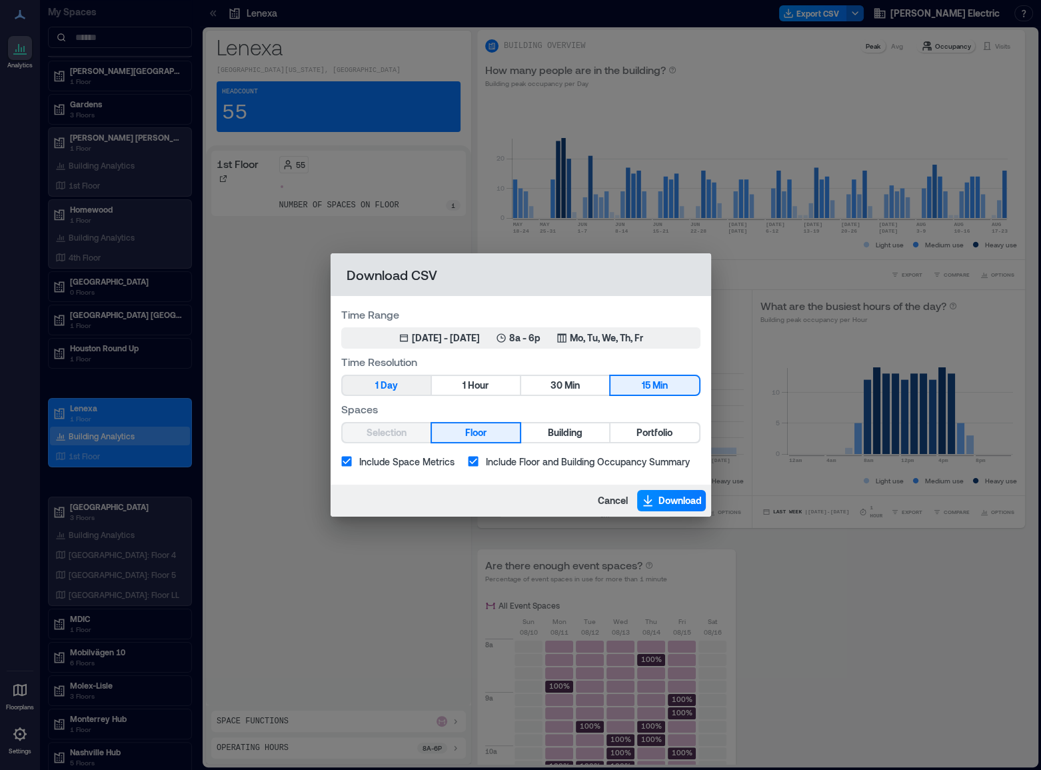
click at [417, 386] on button "1 Day" at bounding box center [386, 385] width 88 height 19
click at [594, 438] on button "Building" at bounding box center [565, 432] width 88 height 19
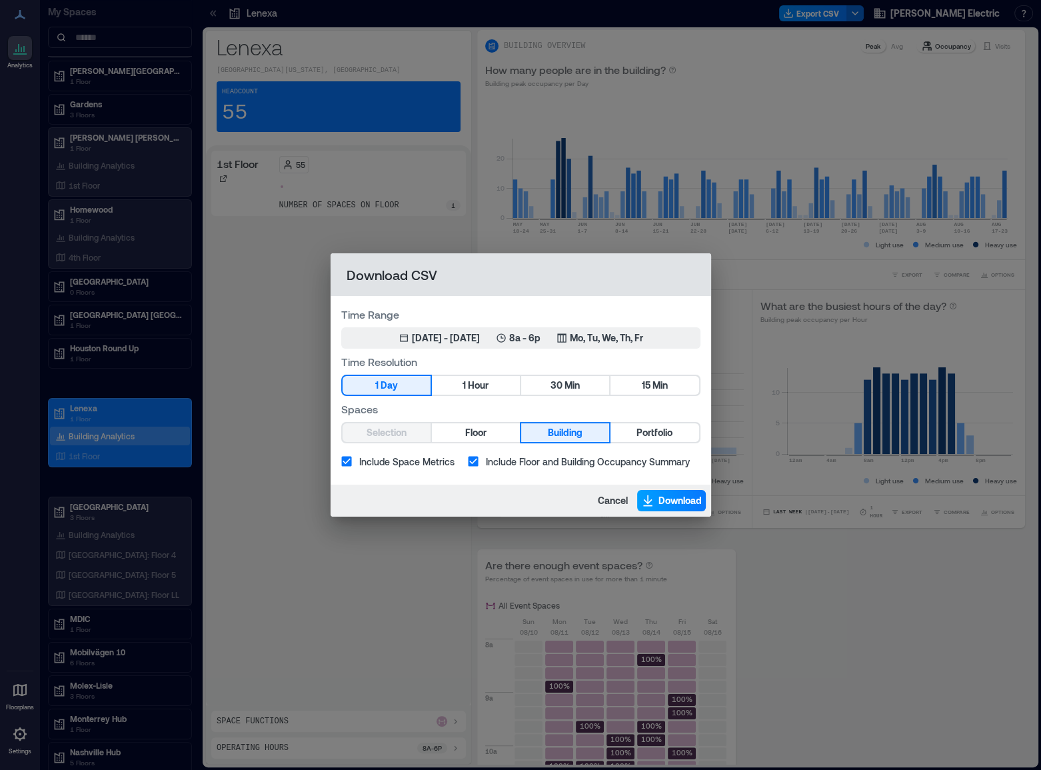
click at [662, 500] on span "Download" at bounding box center [679, 500] width 43 height 13
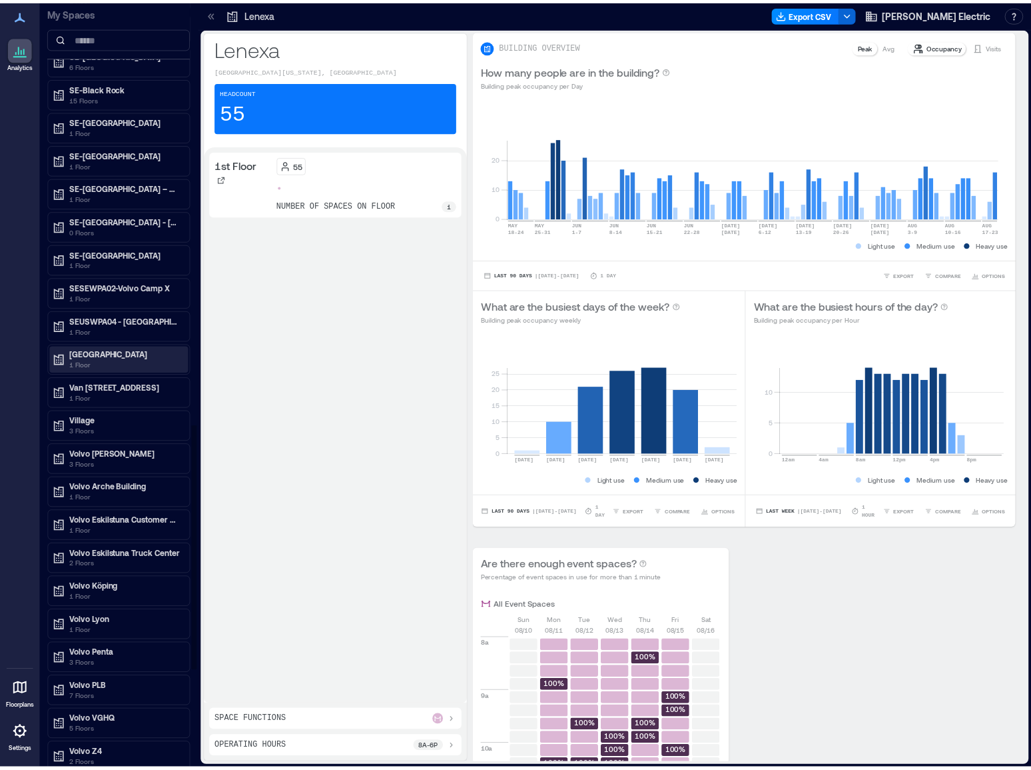
scroll to position [1636, 0]
